Goal: Check status: Check status

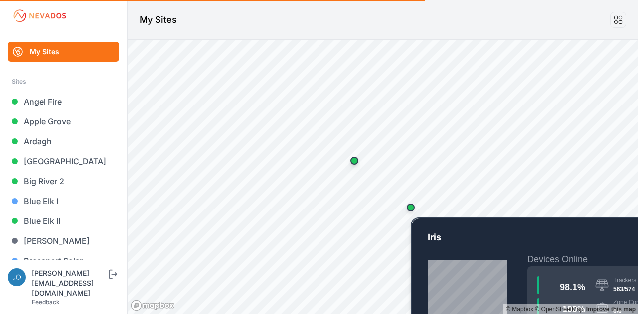
click at [411, 209] on div "Map marker" at bounding box center [411, 208] width 8 height 8
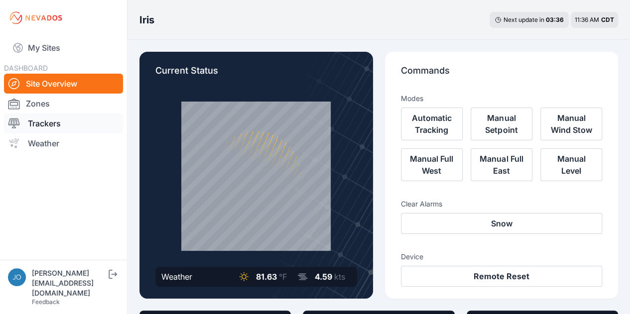
click at [52, 120] on link "Trackers" at bounding box center [63, 124] width 119 height 20
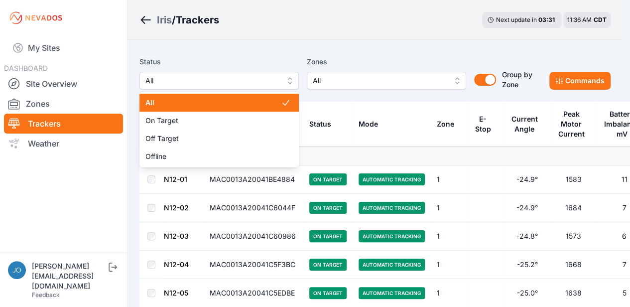
click at [252, 83] on span "All" at bounding box center [212, 81] width 134 height 12
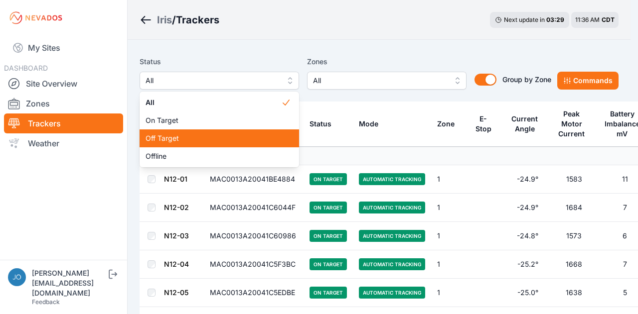
click at [221, 140] on span "Off Target" at bounding box center [213, 139] width 136 height 10
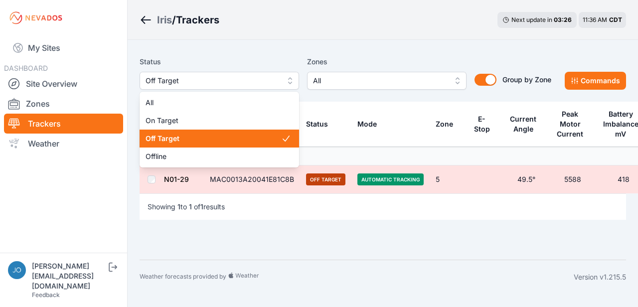
click at [274, 86] on span "Off Target" at bounding box center [212, 81] width 134 height 12
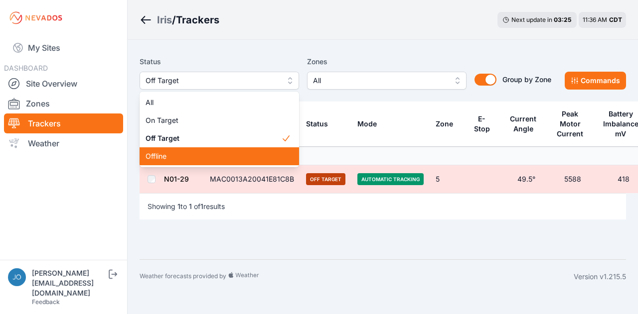
click at [230, 159] on span "Offline" at bounding box center [213, 156] width 136 height 10
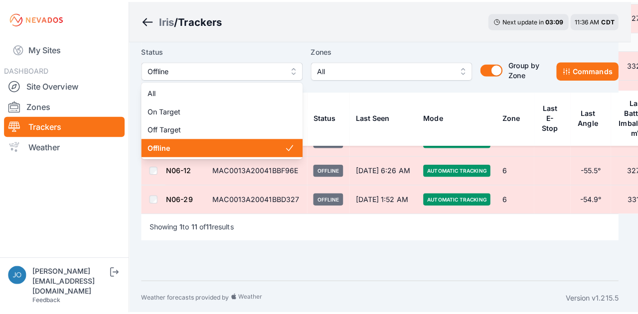
scroll to position [363, 0]
